Goal: Feedback & Contribution: Leave review/rating

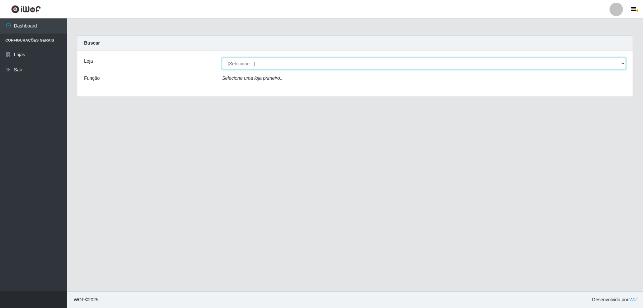
click at [240, 64] on select "[Selecione...] Extraplus - [GEOGRAPHIC_DATA] 03 - [GEOGRAPHIC_DATA]" at bounding box center [424, 64] width 404 height 12
select select "468"
click at [222, 58] on select "[Selecione...] Extraplus - [GEOGRAPHIC_DATA] 03 - [GEOGRAPHIC_DATA]" at bounding box center [424, 64] width 404 height 12
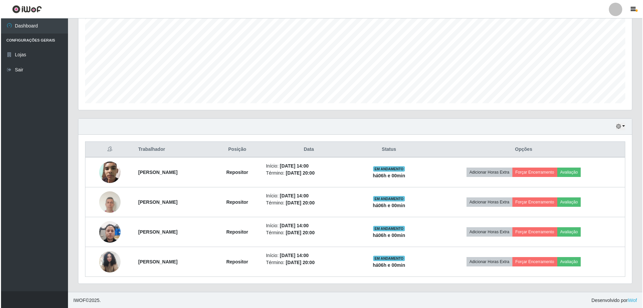
scroll to position [137, 0]
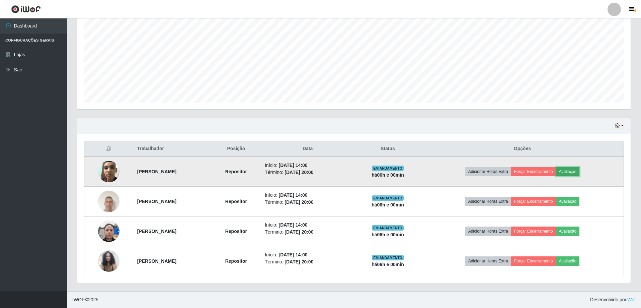
click at [577, 167] on button "Avaliação" at bounding box center [568, 171] width 24 height 9
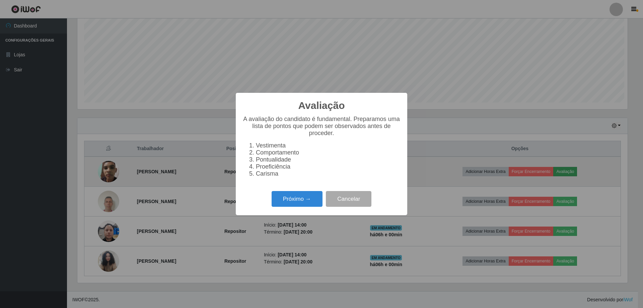
scroll to position [139, 550]
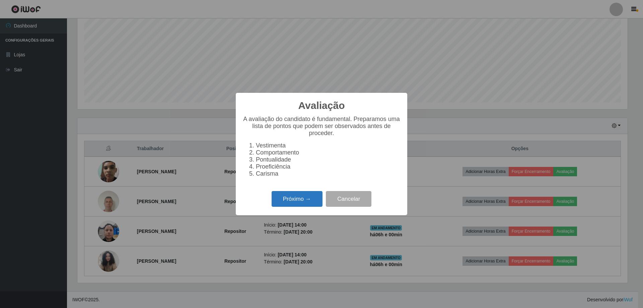
click at [294, 204] on button "Próximo →" at bounding box center [297, 199] width 51 height 16
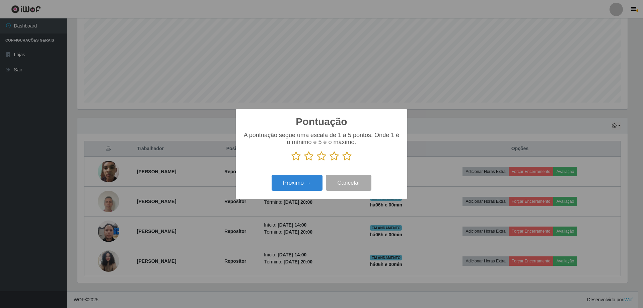
scroll to position [334738, 334327]
click at [346, 155] on icon at bounding box center [346, 156] width 9 height 10
click at [342, 161] on input "radio" at bounding box center [342, 161] width 0 height 0
click at [318, 180] on button "Próximo →" at bounding box center [297, 183] width 51 height 16
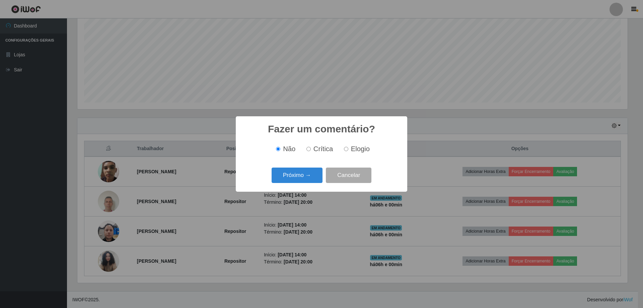
click at [318, 180] on button "Próximo →" at bounding box center [297, 175] width 51 height 16
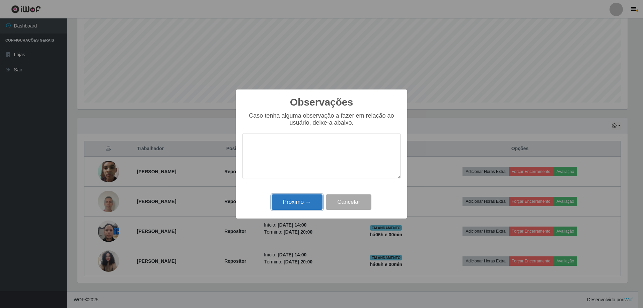
click at [300, 199] on button "Próximo →" at bounding box center [297, 202] width 51 height 16
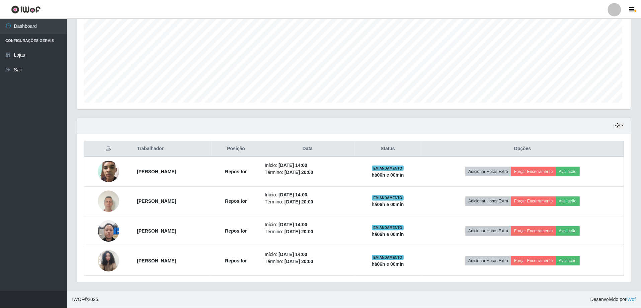
scroll to position [139, 554]
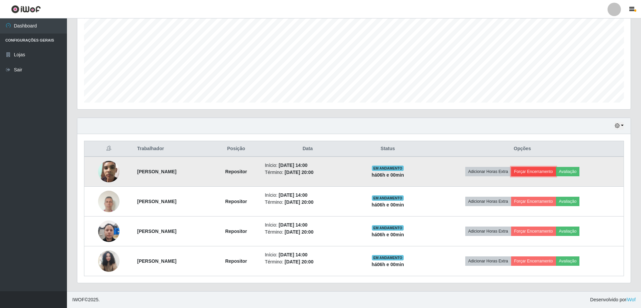
click at [540, 172] on button "Forçar Encerramento" at bounding box center [533, 171] width 45 height 9
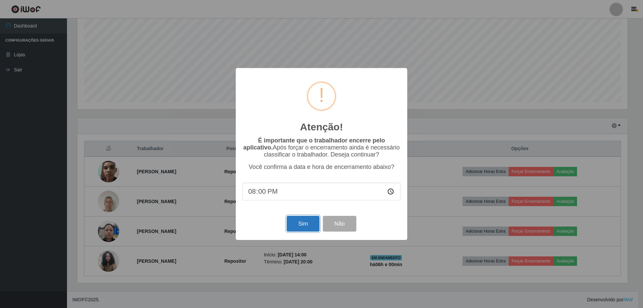
click at [306, 220] on button "Sim" at bounding box center [303, 224] width 32 height 16
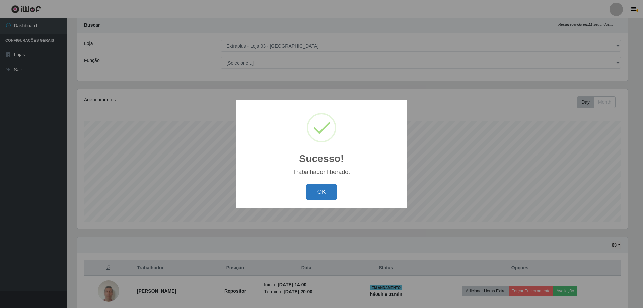
click at [327, 190] on button "OK" at bounding box center [321, 192] width 31 height 16
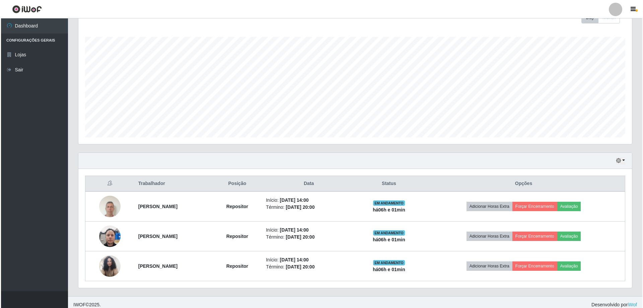
scroll to position [107, 0]
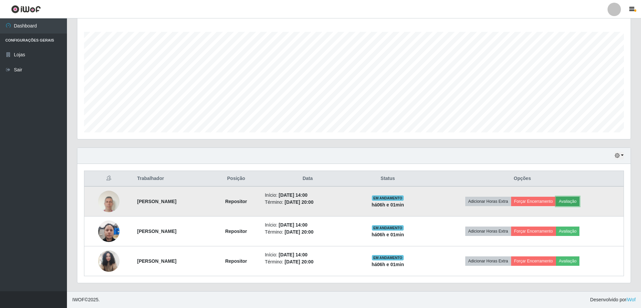
click at [573, 202] on button "Avaliação" at bounding box center [568, 201] width 24 height 9
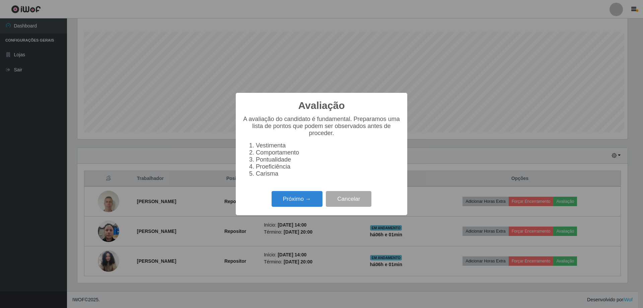
scroll to position [139, 550]
click at [307, 207] on button "Próximo →" at bounding box center [297, 199] width 51 height 16
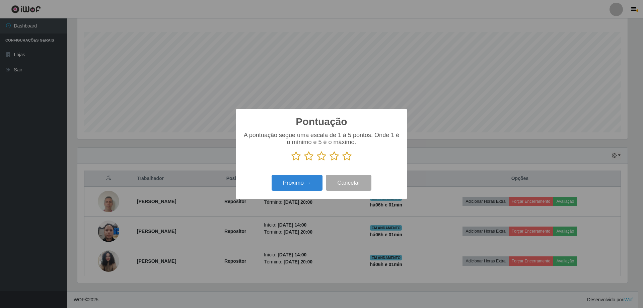
click at [350, 156] on icon at bounding box center [346, 156] width 9 height 10
click at [342, 161] on input "radio" at bounding box center [342, 161] width 0 height 0
click at [297, 183] on button "Próximo →" at bounding box center [297, 183] width 51 height 16
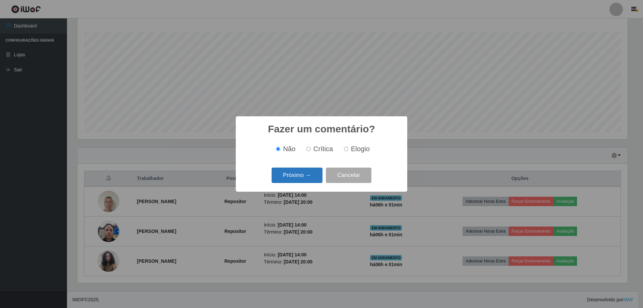
click at [308, 182] on button "Próximo →" at bounding box center [297, 175] width 51 height 16
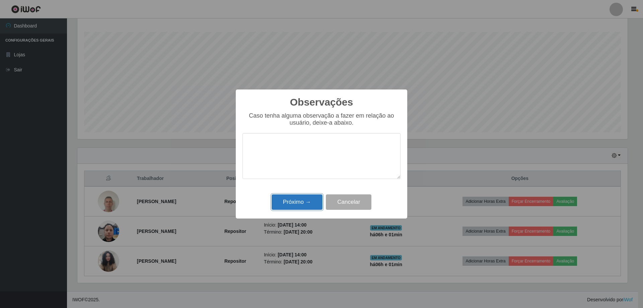
click at [303, 201] on button "Próximo →" at bounding box center [297, 202] width 51 height 16
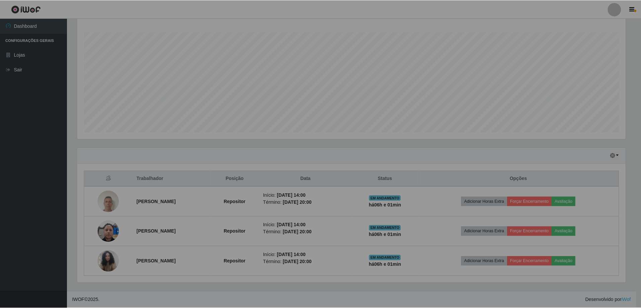
scroll to position [139, 554]
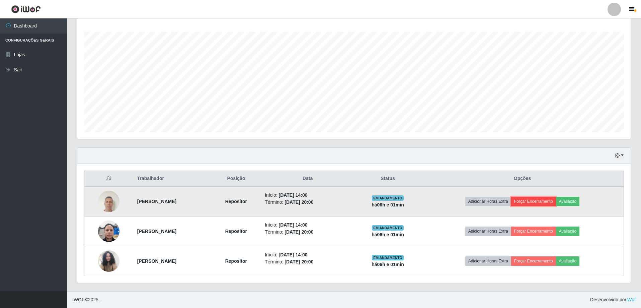
click at [540, 201] on button "Forçar Encerramento" at bounding box center [533, 201] width 45 height 9
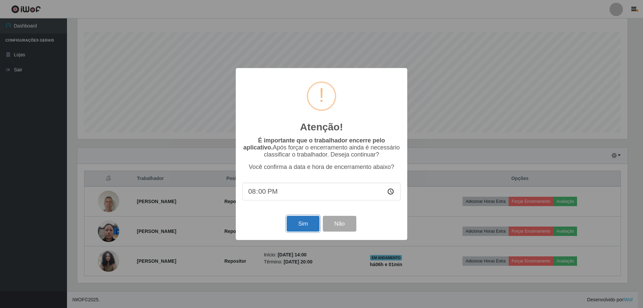
click at [302, 225] on button "Sim" at bounding box center [303, 224] width 32 height 16
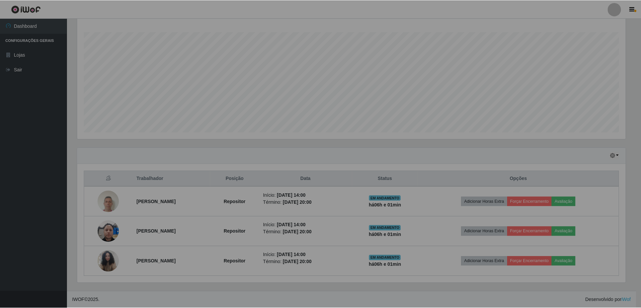
scroll to position [0, 0]
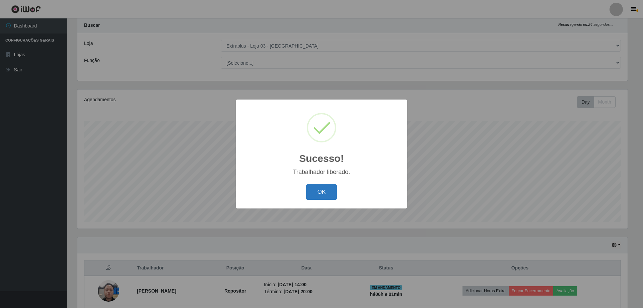
click at [315, 191] on button "OK" at bounding box center [321, 192] width 31 height 16
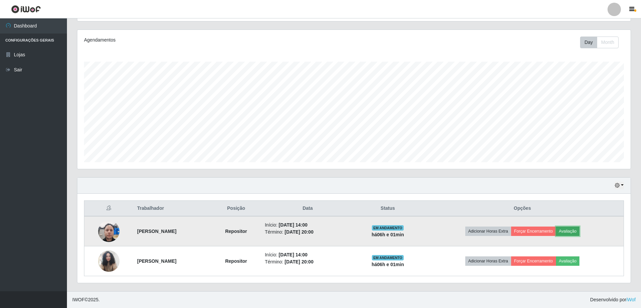
click at [571, 230] on button "Avaliação" at bounding box center [568, 230] width 24 height 9
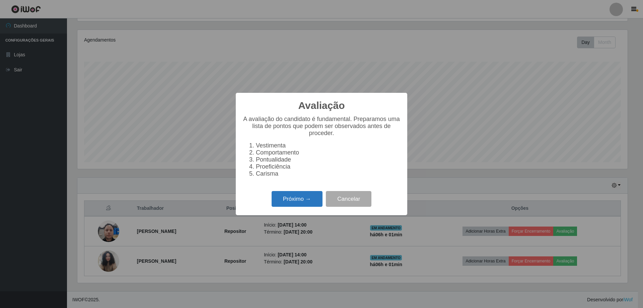
click at [283, 200] on button "Próximo →" at bounding box center [297, 199] width 51 height 16
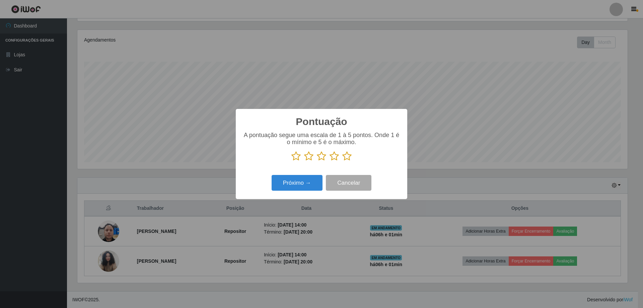
click at [347, 157] on icon at bounding box center [346, 156] width 9 height 10
click at [342, 161] on input "radio" at bounding box center [342, 161] width 0 height 0
click at [312, 191] on button "Próximo →" at bounding box center [297, 183] width 51 height 16
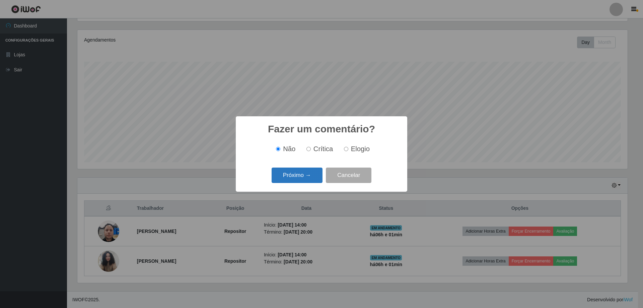
click at [313, 175] on button "Próximo →" at bounding box center [297, 175] width 51 height 16
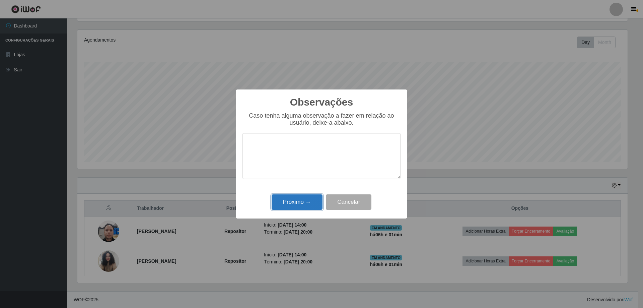
click at [307, 199] on button "Próximo →" at bounding box center [297, 202] width 51 height 16
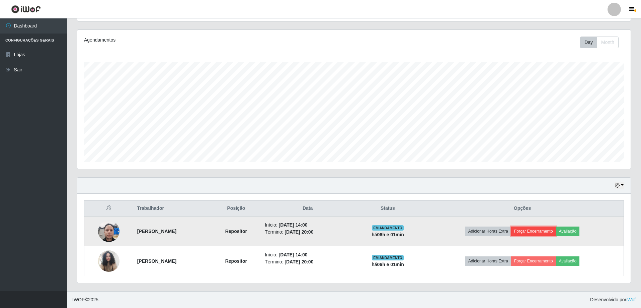
click at [545, 228] on button "Forçar Encerramento" at bounding box center [533, 230] width 45 height 9
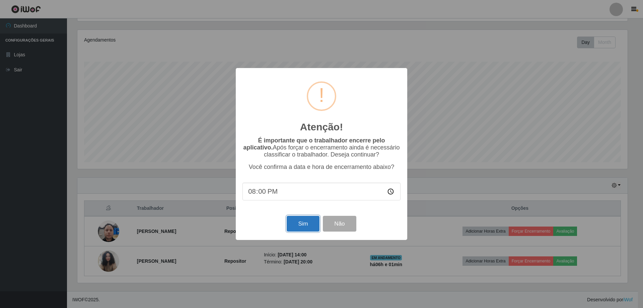
click at [307, 218] on button "Sim" at bounding box center [303, 224] width 32 height 16
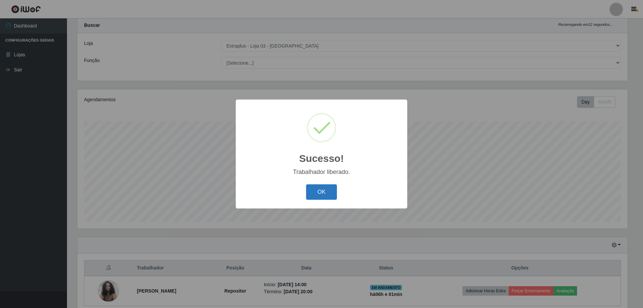
click at [328, 192] on button "OK" at bounding box center [321, 192] width 31 height 16
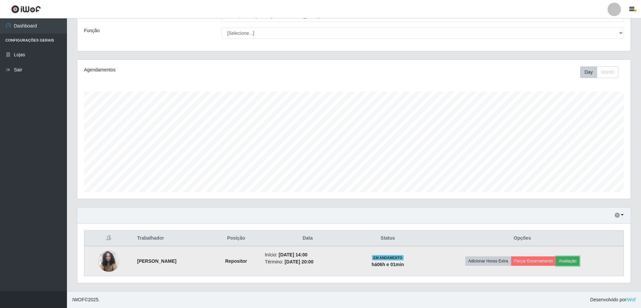
click at [571, 262] on button "Avaliação" at bounding box center [568, 260] width 24 height 9
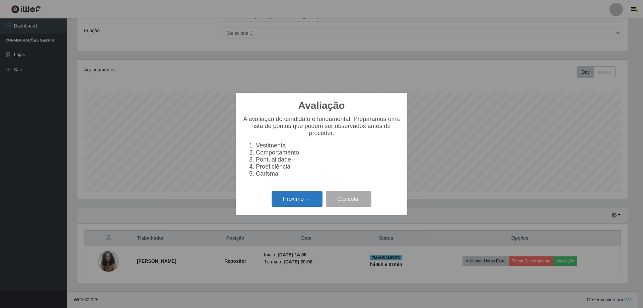
click at [309, 206] on button "Próximo →" at bounding box center [297, 199] width 51 height 16
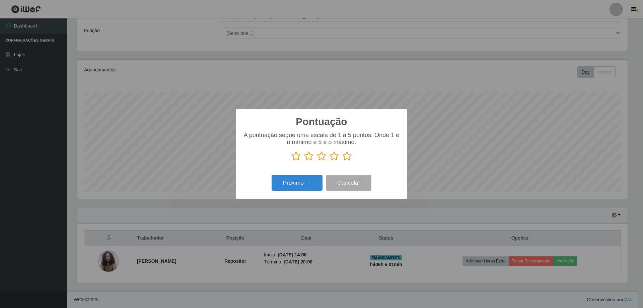
click at [345, 158] on icon at bounding box center [346, 156] width 9 height 10
click at [342, 161] on input "radio" at bounding box center [342, 161] width 0 height 0
click at [300, 189] on button "Próximo →" at bounding box center [297, 183] width 51 height 16
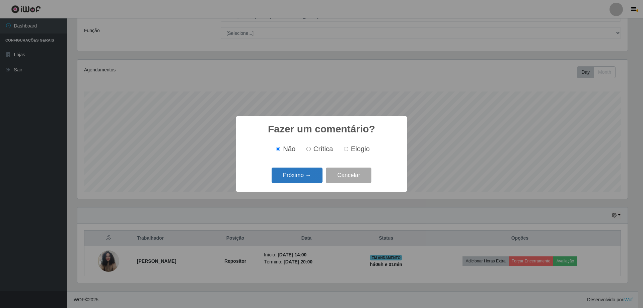
click at [303, 180] on button "Próximo →" at bounding box center [297, 175] width 51 height 16
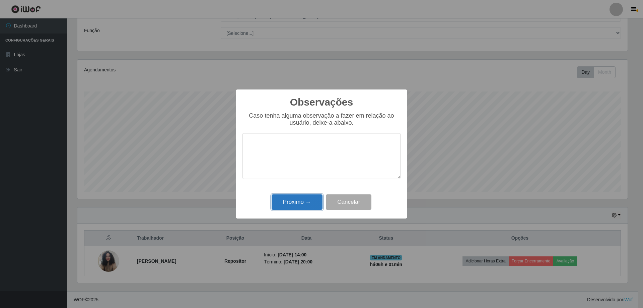
click at [301, 203] on button "Próximo →" at bounding box center [297, 202] width 51 height 16
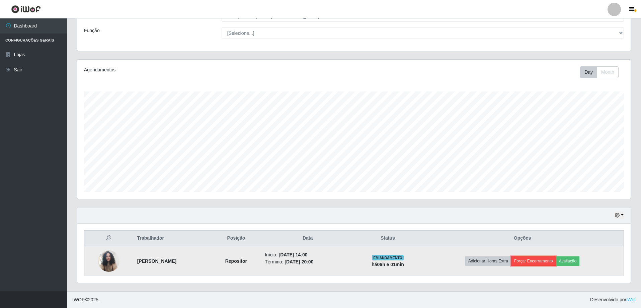
click at [538, 263] on button "Forçar Encerramento" at bounding box center [533, 260] width 45 height 9
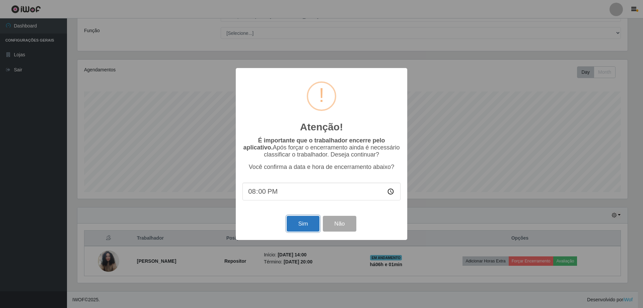
click at [298, 221] on button "Sim" at bounding box center [303, 224] width 32 height 16
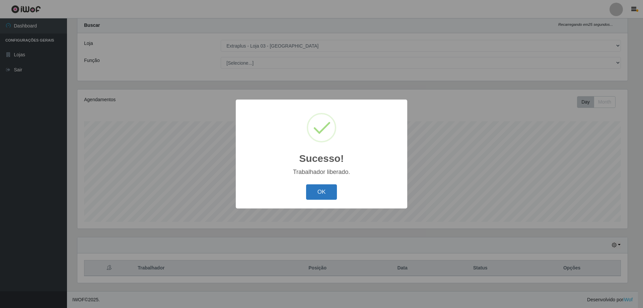
click at [321, 194] on button "OK" at bounding box center [321, 192] width 31 height 16
